Goal: Task Accomplishment & Management: Use online tool/utility

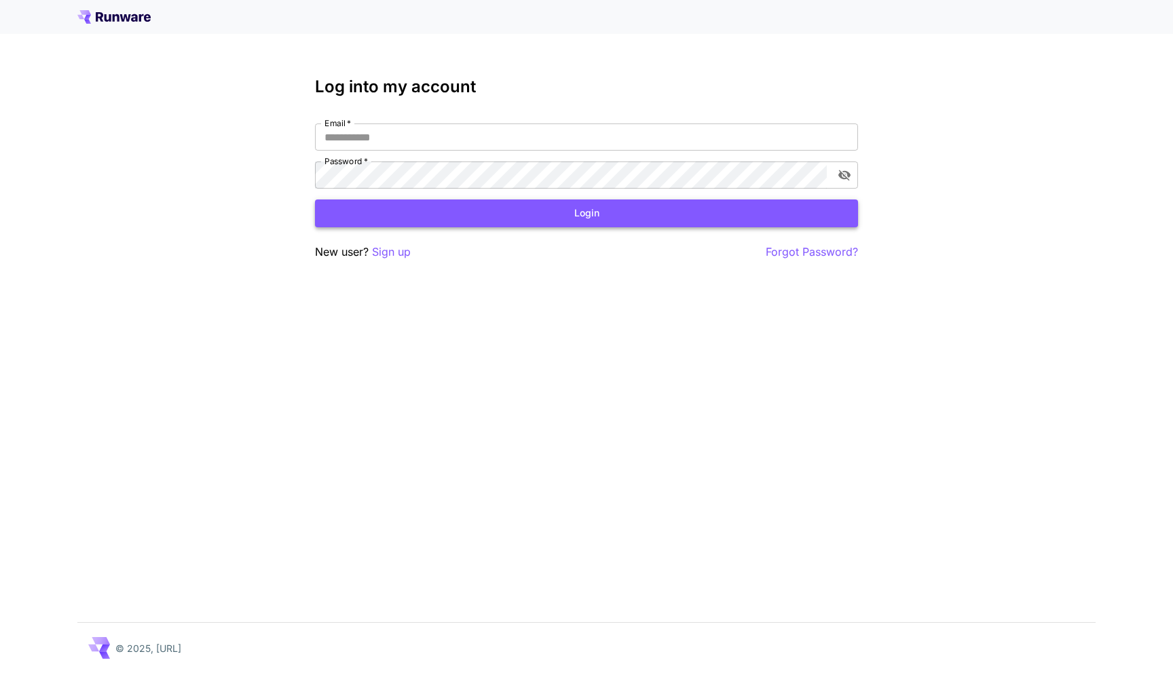
type input "**********"
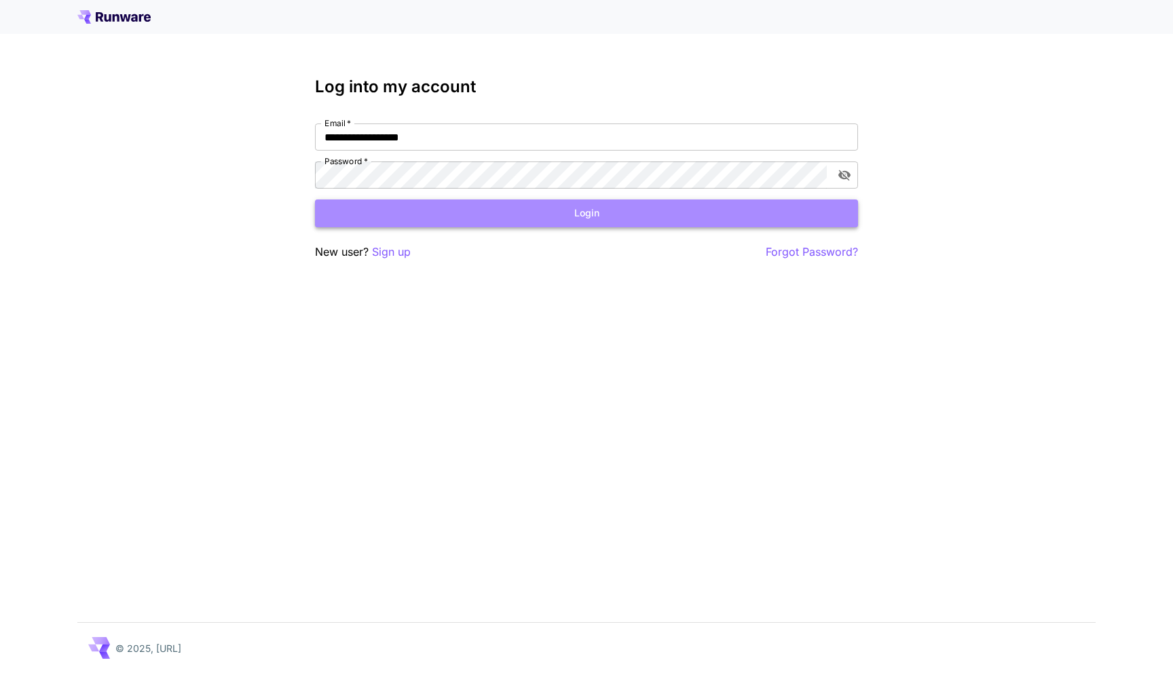
click at [585, 208] on button "Login" at bounding box center [586, 214] width 543 height 28
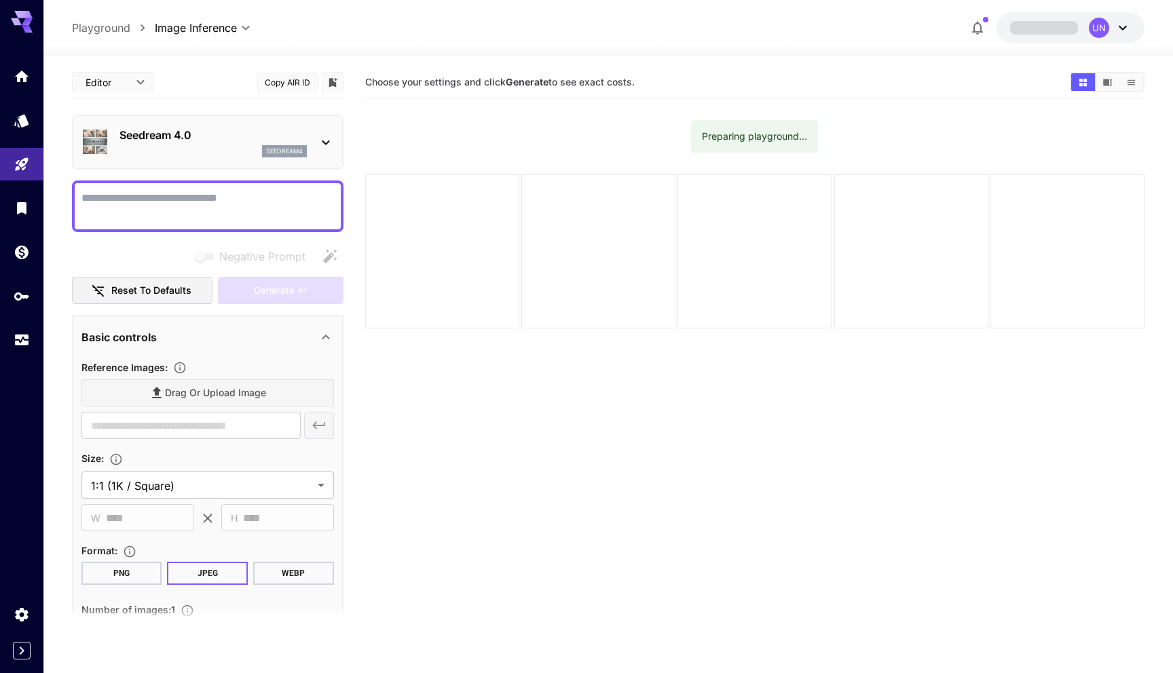
type textarea "**********"
